Goal: Task Accomplishment & Management: Manage account settings

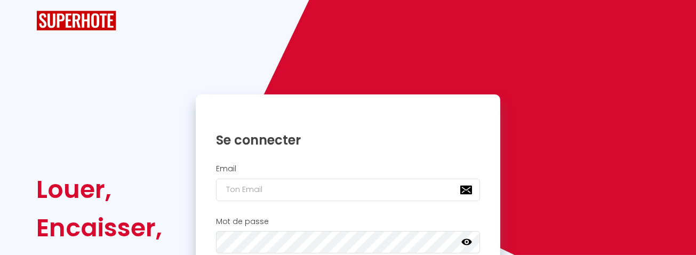
checkbox input "true"
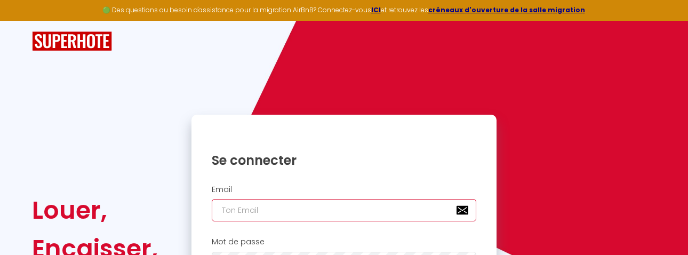
click at [227, 212] on input "email" at bounding box center [344, 210] width 264 height 22
type input "[EMAIL_ADDRESS][DOMAIN_NAME]"
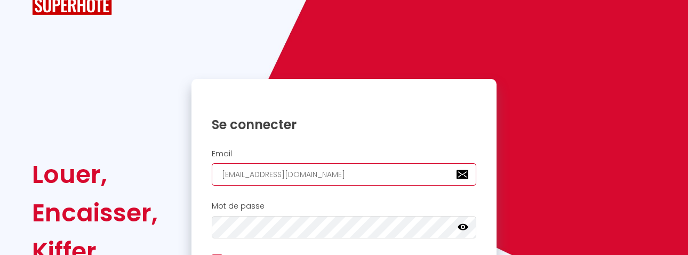
scroll to position [68, 0]
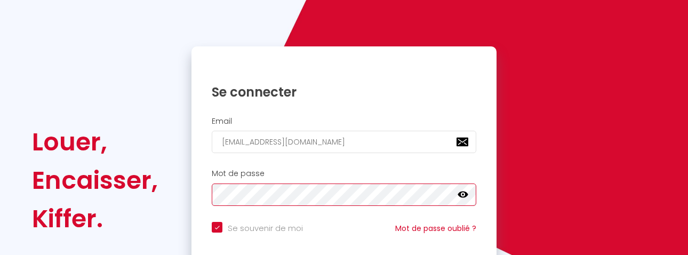
checkbox input "true"
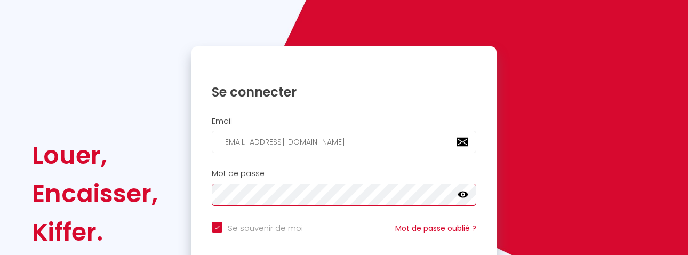
scroll to position [82, 0]
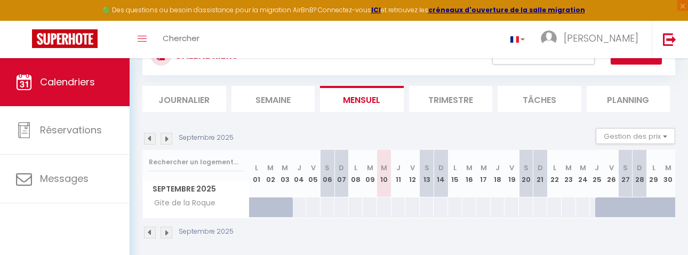
scroll to position [61, 0]
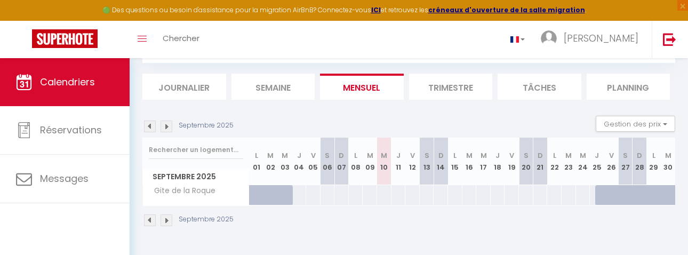
click at [167, 218] on img at bounding box center [166, 220] width 12 height 12
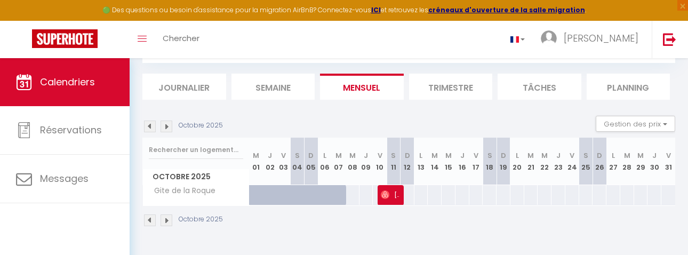
click at [147, 216] on img at bounding box center [150, 220] width 12 height 12
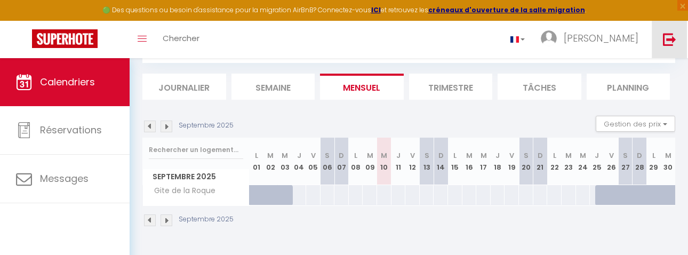
scroll to position [0, 0]
click at [165, 220] on img at bounding box center [166, 220] width 12 height 12
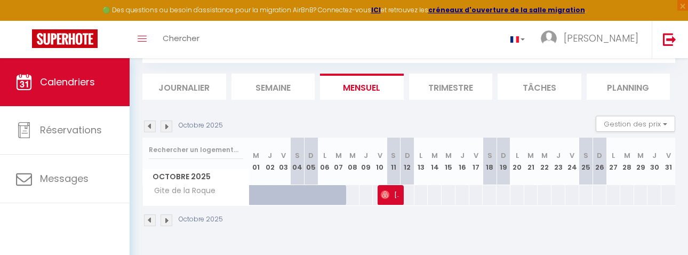
scroll to position [61, 0]
click at [148, 217] on img at bounding box center [150, 220] width 12 height 12
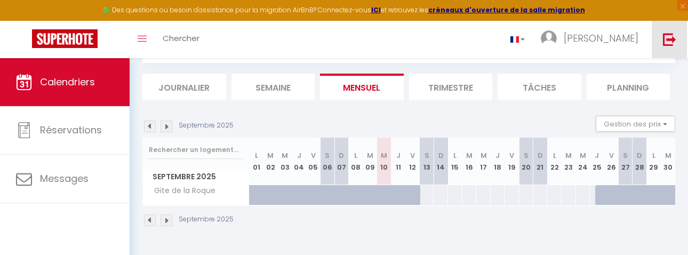
click at [667, 38] on img at bounding box center [669, 39] width 13 height 13
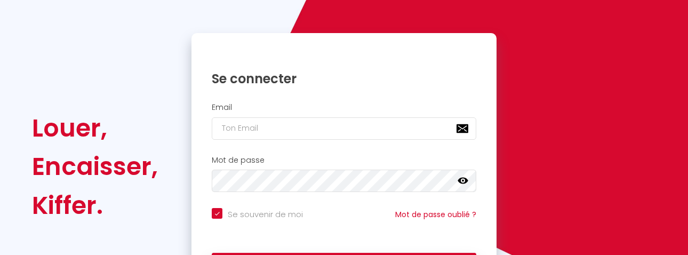
scroll to position [3, 0]
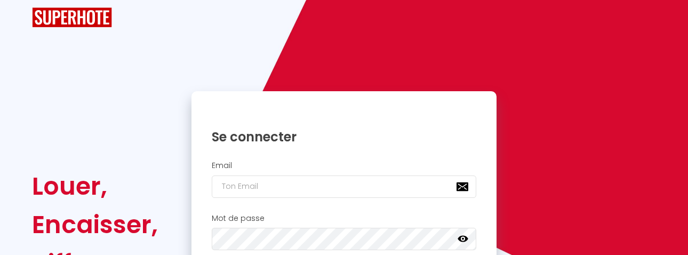
checkbox input "true"
